Goal: Use online tool/utility: Utilize a website feature to perform a specific function

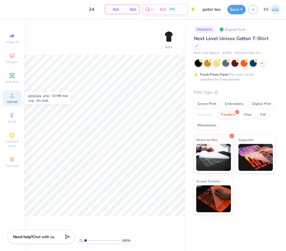
click at [11, 98] on icon at bounding box center [12, 95] width 6 height 6
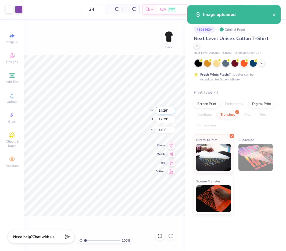
click at [164, 112] on input "14.26" at bounding box center [165, 111] width 19 height 8
type input "3.5"
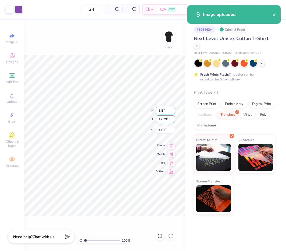
type input "4.24"
type input "3.50"
type input "3.00"
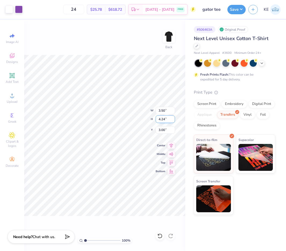
click at [160, 119] on input "4.24" at bounding box center [165, 119] width 19 height 8
type input "3.5"
type input "2.89"
type input "3.50"
click at [161, 128] on input "3.37" at bounding box center [165, 130] width 19 height 8
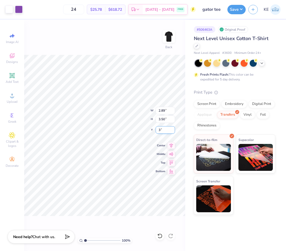
type input "3.00"
click at [170, 37] on img at bounding box center [168, 36] width 21 height 21
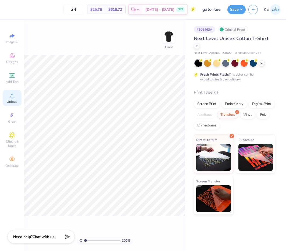
click at [19, 101] on div "Upload" at bounding box center [12, 98] width 19 height 16
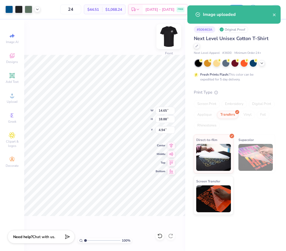
click at [165, 39] on img at bounding box center [168, 36] width 21 height 21
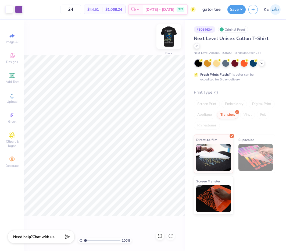
click at [169, 39] on img at bounding box center [168, 36] width 21 height 21
click at [37, 9] on icon at bounding box center [37, 9] width 4 height 4
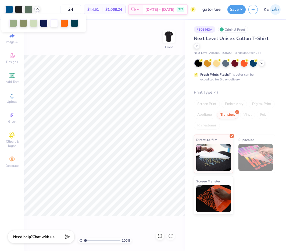
click at [37, 9] on icon at bounding box center [37, 9] width 4 height 4
click at [50, 51] on div "100 % Front" at bounding box center [104, 135] width 161 height 231
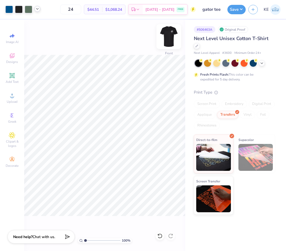
click at [168, 37] on img at bounding box center [168, 36] width 21 height 21
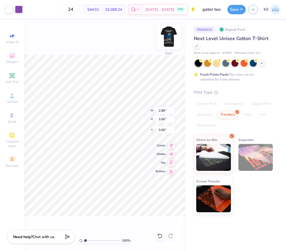
click at [168, 37] on img at bounding box center [168, 36] width 21 height 21
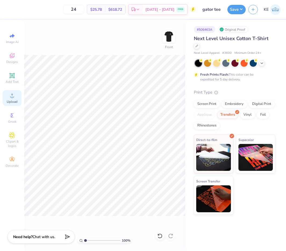
click at [14, 102] on span "Upload" at bounding box center [12, 101] width 11 height 4
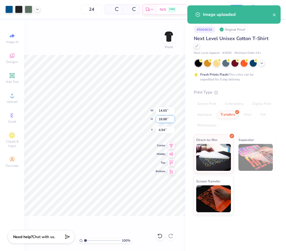
click at [164, 117] on input "18.88" at bounding box center [165, 119] width 19 height 8
type input "15"
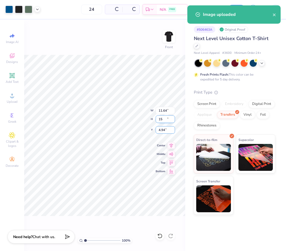
type input "11.64"
type input "15.00"
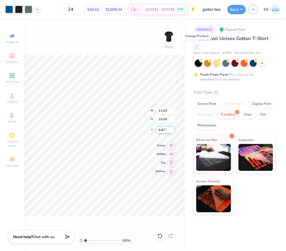
click at [162, 129] on input "6.87" at bounding box center [165, 130] width 19 height 8
type input "3.00"
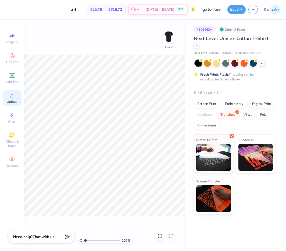
click at [10, 98] on icon at bounding box center [12, 95] width 6 height 6
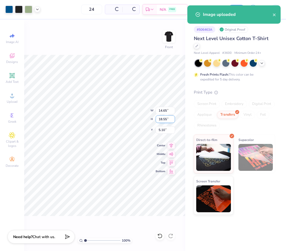
click at [164, 121] on input "18.55" at bounding box center [165, 119] width 19 height 8
type input "15"
click at [164, 131] on input "5.10" at bounding box center [165, 130] width 19 height 8
type input "11.85"
type input "15.00"
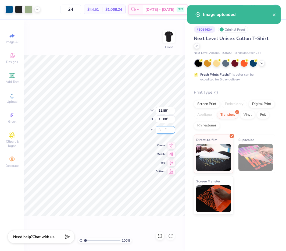
type input "3.00"
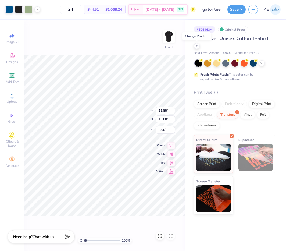
click at [95, 45] on div "100 % Front W 11.85 11.85 " H 15.00 15.00 " Y 3.00 3.00 " Center Middle Top Bot…" at bounding box center [104, 135] width 161 height 231
click at [148, 162] on div "100 % Front" at bounding box center [104, 135] width 161 height 231
click at [167, 38] on img at bounding box center [168, 36] width 21 height 21
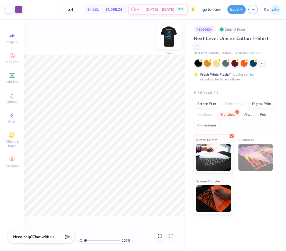
click at [163, 39] on img at bounding box center [168, 36] width 21 height 21
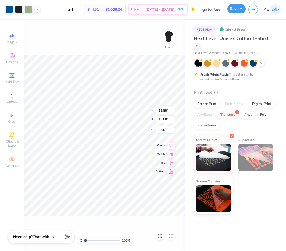
click at [237, 11] on button "Save" at bounding box center [236, 8] width 18 height 9
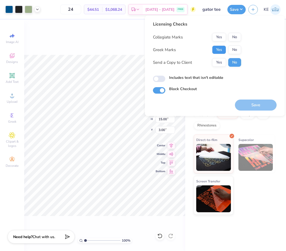
click at [222, 50] on button "Yes" at bounding box center [219, 49] width 14 height 9
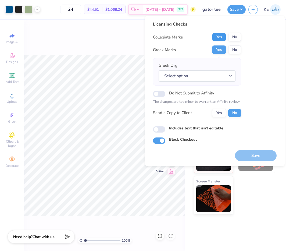
click at [222, 39] on button "Yes" at bounding box center [219, 37] width 14 height 9
click at [202, 77] on button "Select option" at bounding box center [196, 75] width 77 height 11
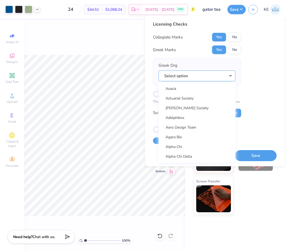
scroll to position [3505, 0]
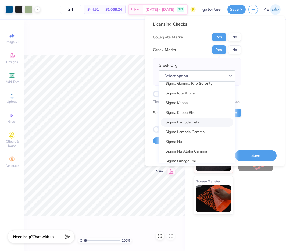
click at [191, 122] on link "Sigma Lambda Beta" at bounding box center [197, 122] width 73 height 9
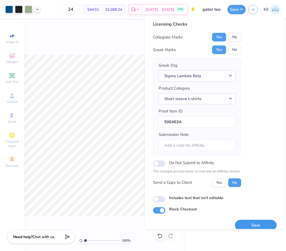
click at [259, 223] on button "Save" at bounding box center [256, 224] width 42 height 11
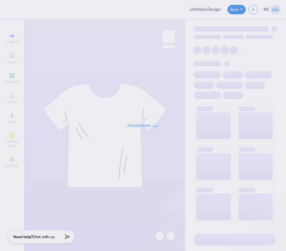
type input "Bucknell FIJI Rush Shirts 25"
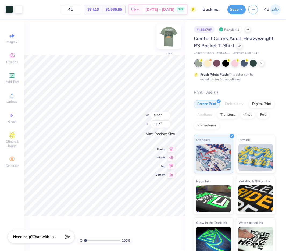
click at [172, 44] on img at bounding box center [168, 36] width 21 height 21
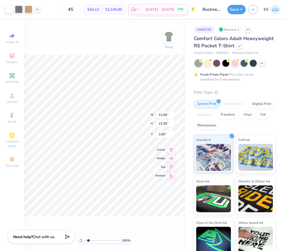
type input "1"
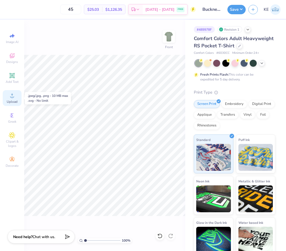
click at [12, 98] on circle at bounding box center [11, 97] width 3 height 3
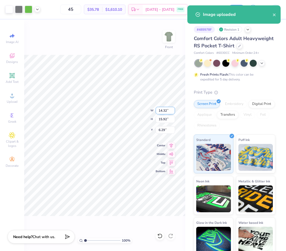
click at [161, 109] on input "14.32" at bounding box center [165, 111] width 19 height 8
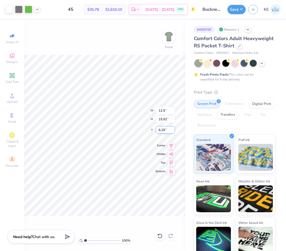
click at [164, 130] on input "6.29" at bounding box center [165, 130] width 19 height 8
type input "12.50"
type input "13.90"
click at [164, 128] on input "7.30" at bounding box center [165, 130] width 19 height 8
type input "3.00"
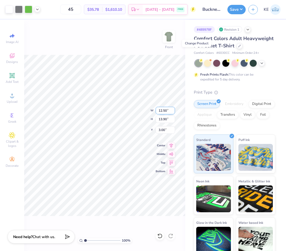
click at [165, 110] on input "12.50" at bounding box center [165, 111] width 19 height 8
type input "12.00"
type input "13.34"
click at [158, 131] on input "3.28" at bounding box center [165, 130] width 19 height 8
type input "3.00"
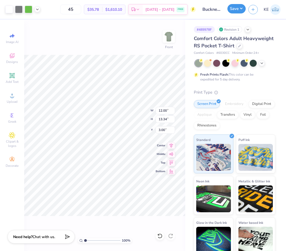
click at [239, 9] on button "Save" at bounding box center [236, 8] width 18 height 9
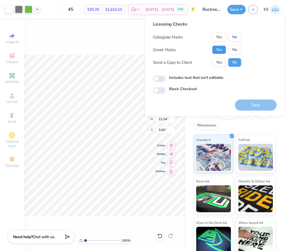
click at [224, 45] on button "Yes" at bounding box center [219, 49] width 14 height 9
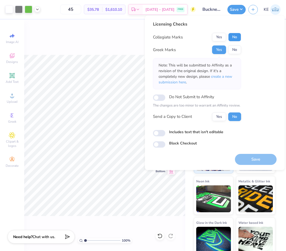
click at [234, 36] on button "No" at bounding box center [234, 37] width 13 height 9
click at [268, 161] on button "Save" at bounding box center [256, 159] width 42 height 11
click at [37, 8] on icon at bounding box center [37, 9] width 4 height 4
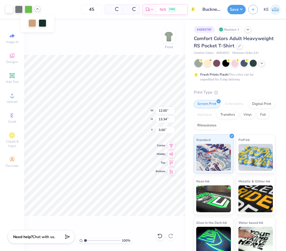
click at [37, 8] on icon at bounding box center [37, 9] width 4 height 4
click at [238, 10] on button "Save" at bounding box center [236, 8] width 18 height 9
click at [240, 9] on button "Save" at bounding box center [236, 8] width 18 height 9
click at [241, 8] on button "Save" at bounding box center [236, 8] width 18 height 9
click at [238, 12] on button "Save" at bounding box center [236, 8] width 18 height 9
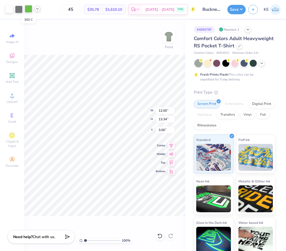
click at [28, 9] on div at bounding box center [29, 9] width 8 height 8
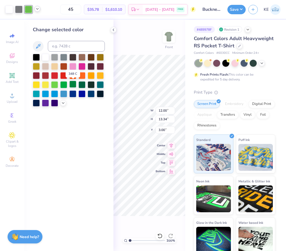
click at [73, 83] on div at bounding box center [72, 84] width 7 height 7
click at [73, 82] on div at bounding box center [72, 84] width 7 height 7
click at [64, 84] on div at bounding box center [63, 84] width 7 height 7
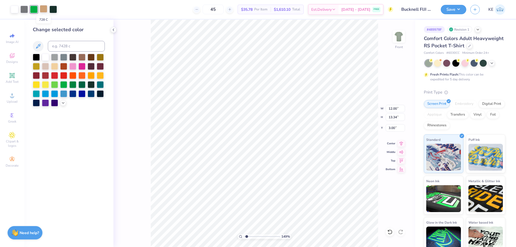
click at [44, 6] on div at bounding box center [44, 9] width 8 height 8
click at [64, 103] on icon at bounding box center [63, 102] width 4 height 4
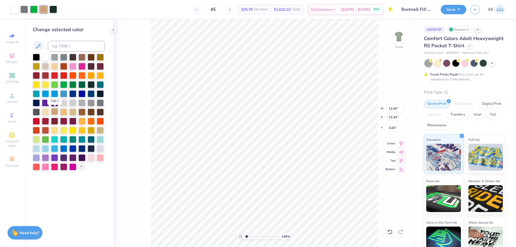
click at [55, 112] on div at bounding box center [54, 111] width 7 height 7
click at [82, 113] on div at bounding box center [81, 111] width 7 height 7
click at [285, 230] on icon at bounding box center [389, 231] width 5 height 5
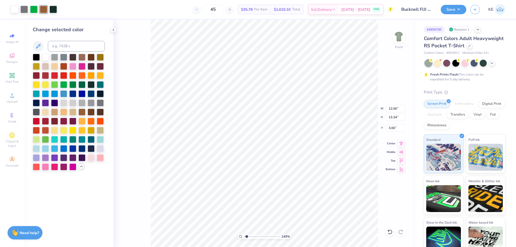
type input "1.49212329151837"
